Goal: Information Seeking & Learning: Learn about a topic

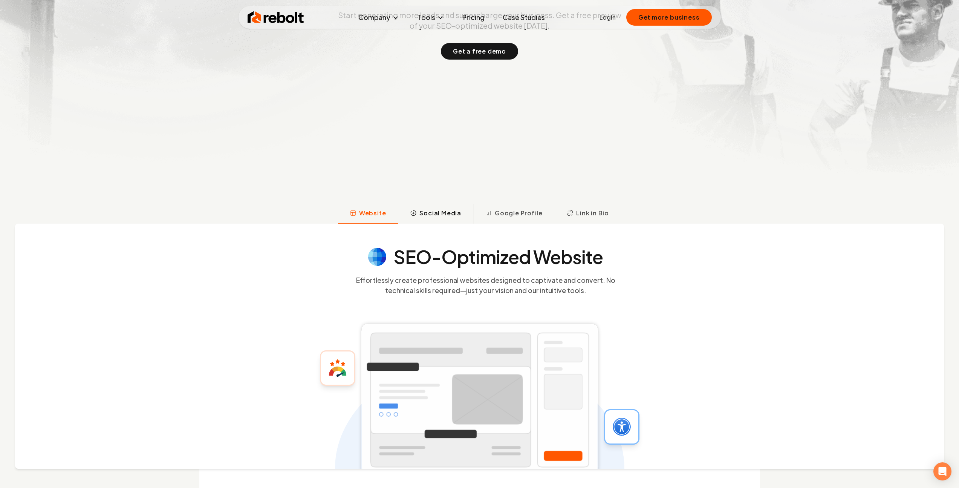
click at [441, 215] on span "Social Media" at bounding box center [440, 212] width 42 height 9
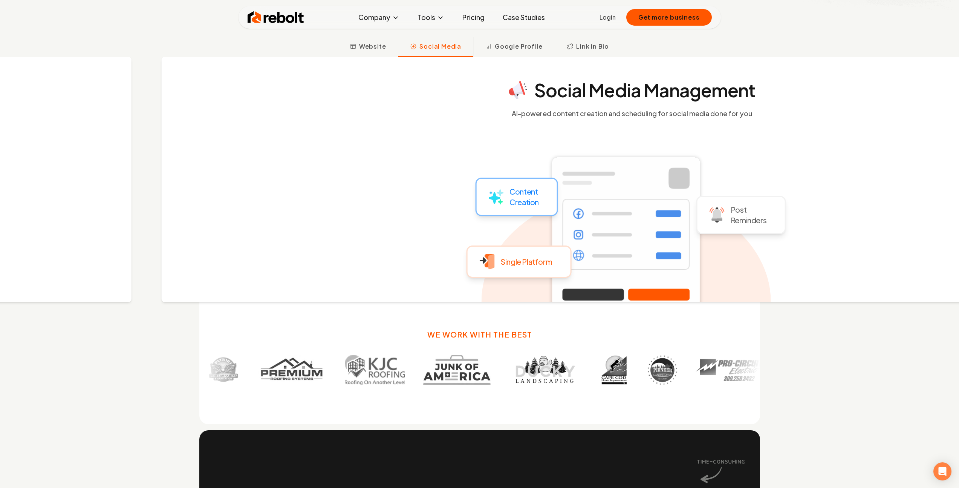
scroll to position [414, 0]
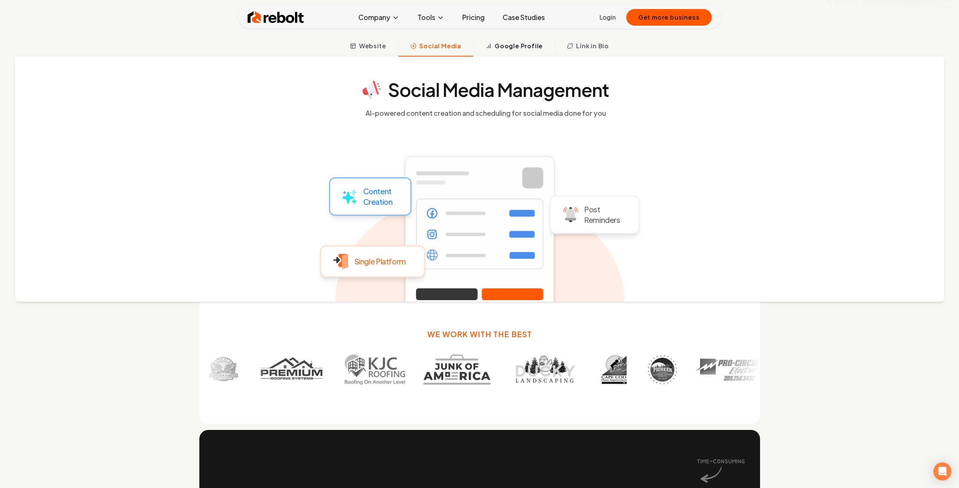
click at [519, 39] on button "Google Profile" at bounding box center [513, 47] width 81 height 20
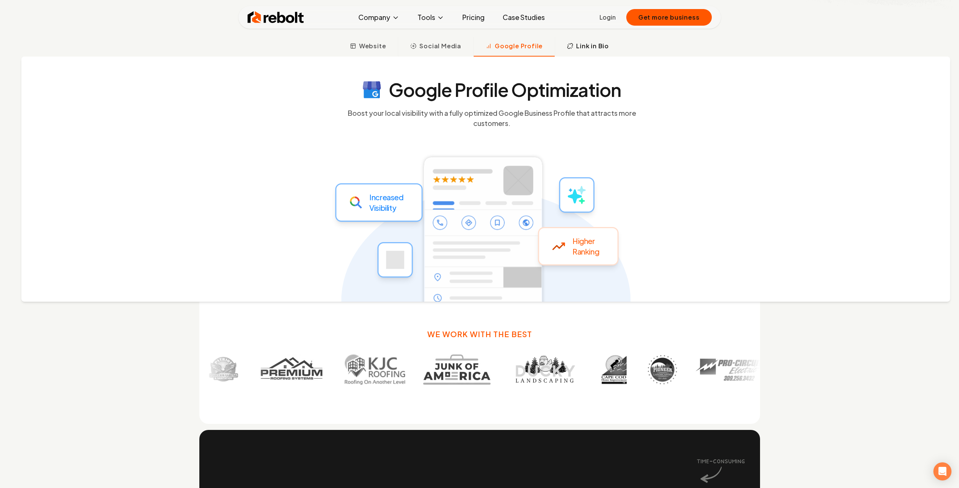
click at [599, 42] on span "Link in Bio" at bounding box center [592, 45] width 33 height 9
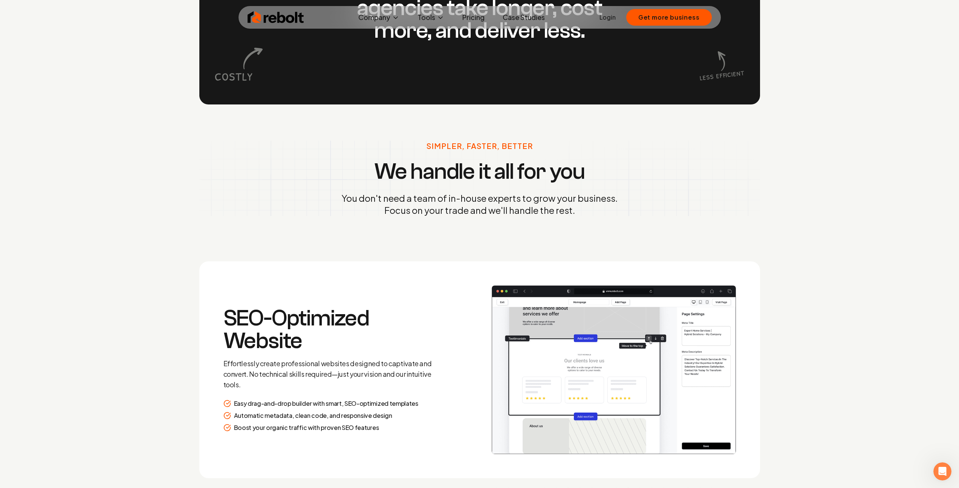
scroll to position [1195, 0]
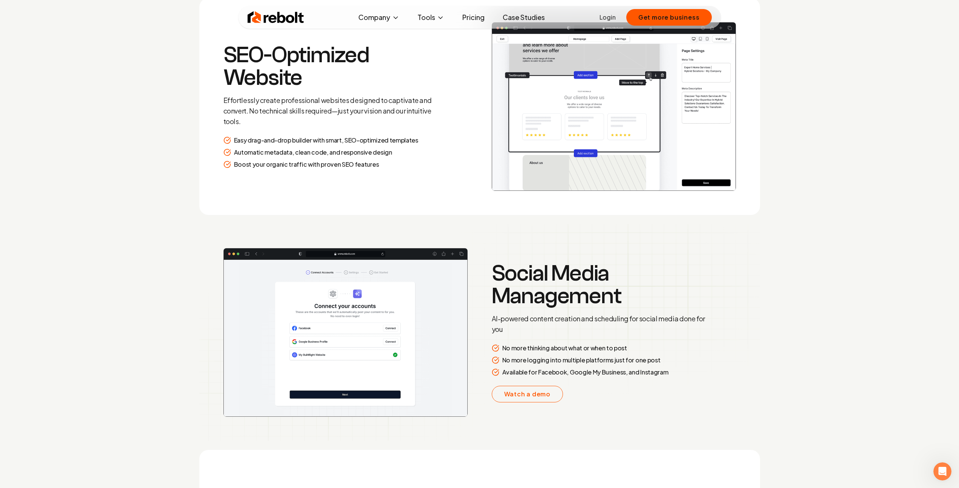
click at [571, 262] on h3 "Social Media Management" at bounding box center [600, 284] width 217 height 45
click at [533, 289] on h3 "Social Media Management" at bounding box center [600, 284] width 217 height 45
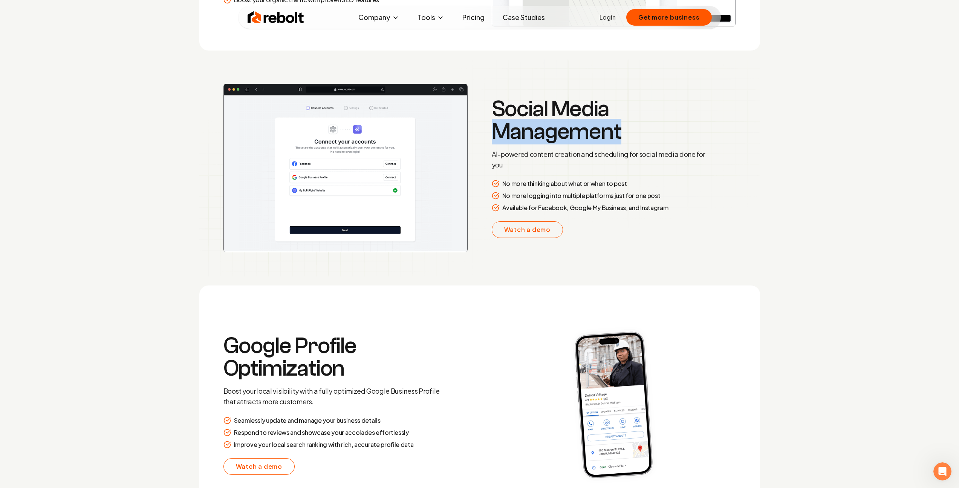
scroll to position [1464, 0]
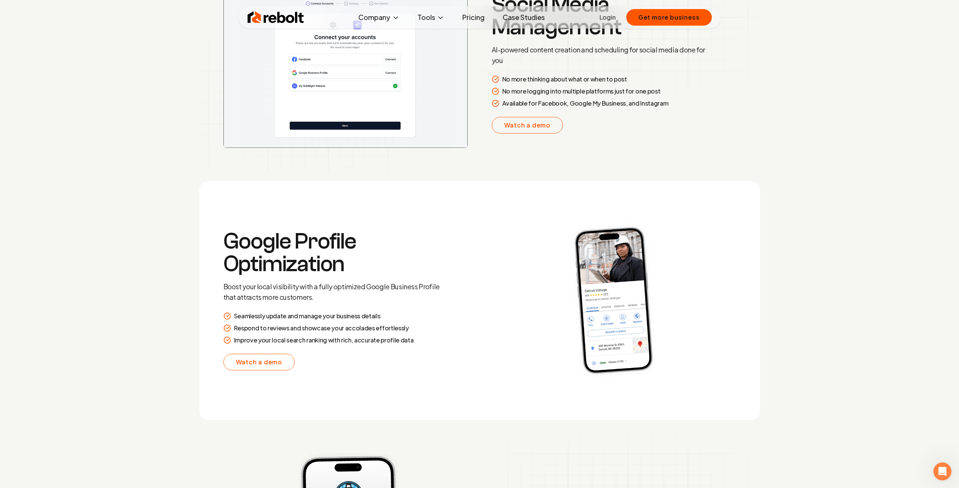
click at [321, 242] on h3 "Google Profile Optimization" at bounding box center [331, 252] width 217 height 45
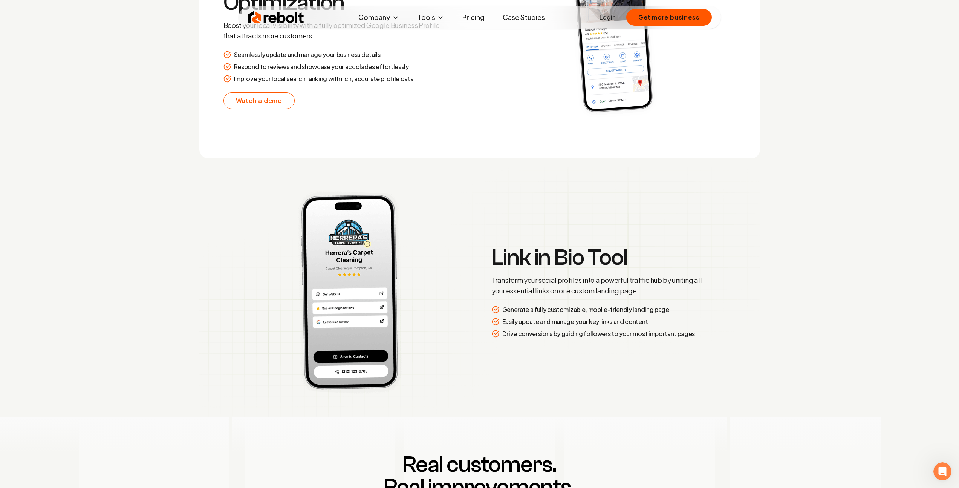
click at [574, 263] on h3 "Link in Bio Tool" at bounding box center [600, 257] width 217 height 23
click at [632, 256] on h3 "Link in Bio Tool" at bounding box center [600, 257] width 217 height 23
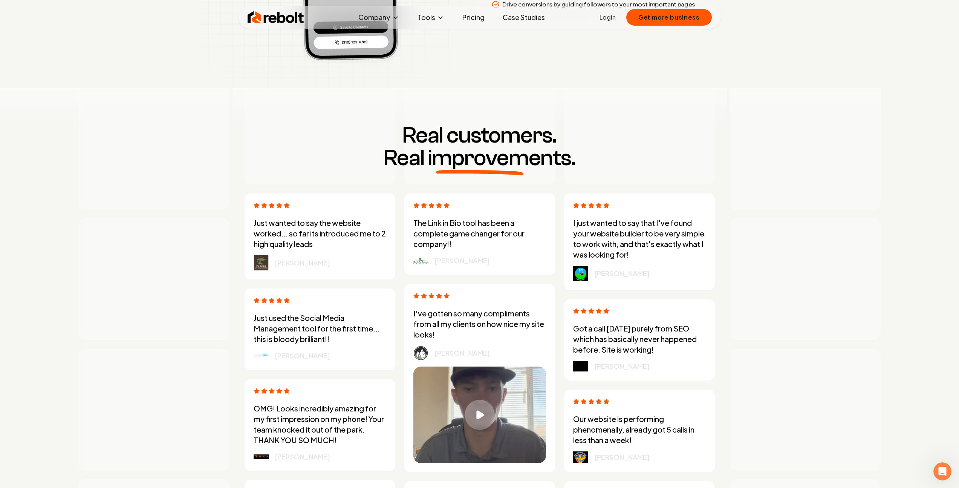
scroll to position [2079, 0]
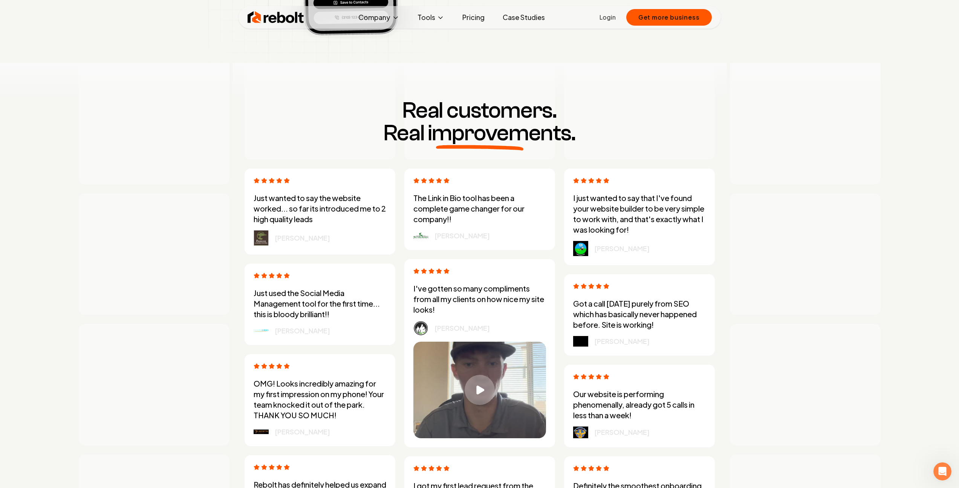
click at [477, 114] on h3 "Real customers. Real improvements." at bounding box center [480, 121] width 482 height 45
click at [268, 15] on img at bounding box center [276, 17] width 57 height 15
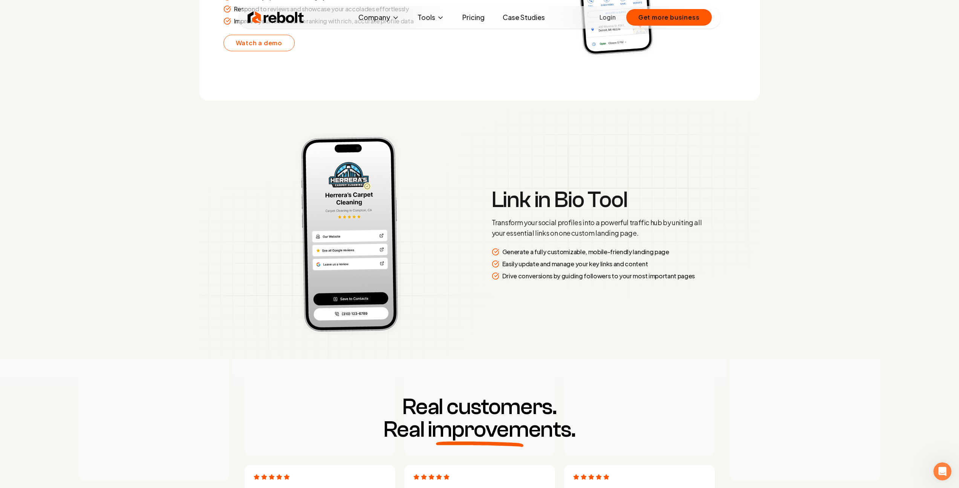
scroll to position [0, 0]
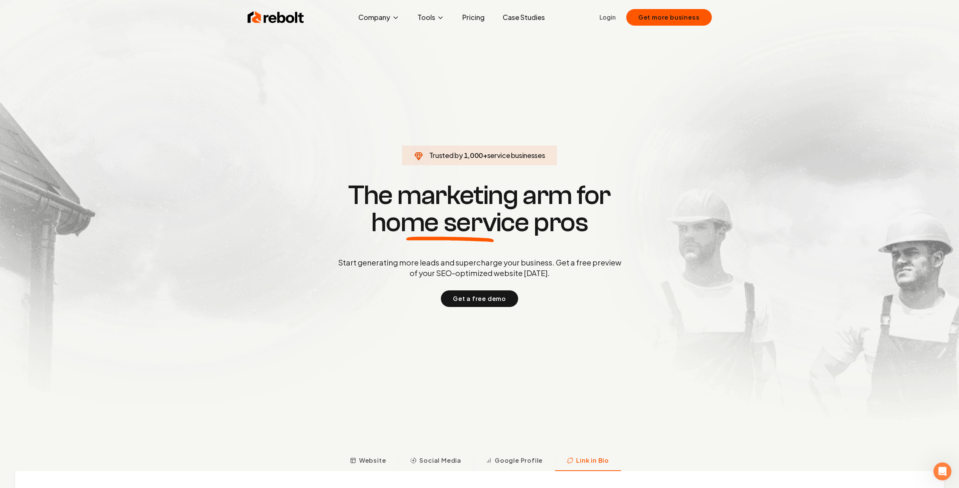
click at [473, 12] on link "Pricing" at bounding box center [473, 17] width 34 height 15
